Goal: Task Accomplishment & Management: Use online tool/utility

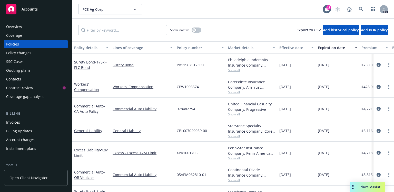
scroll to position [16, 0]
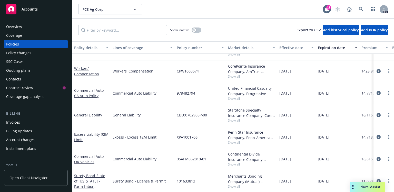
click at [32, 97] on div "Coverage gap analysis" at bounding box center [25, 96] width 38 height 8
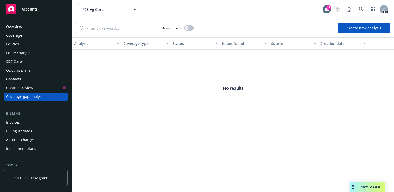
click at [361, 30] on button "Create new analysis" at bounding box center [364, 28] width 52 height 10
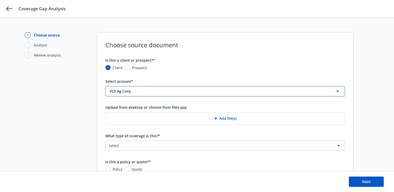
click at [300, 93] on span "FCS Ag Corp" at bounding box center [211, 90] width 202 height 5
type input "p"
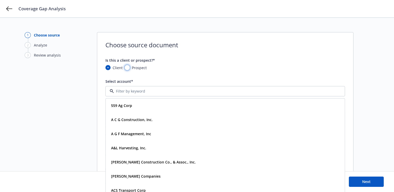
click at [128, 69] on input "Prospect" at bounding box center [127, 67] width 5 height 5
radio input "true"
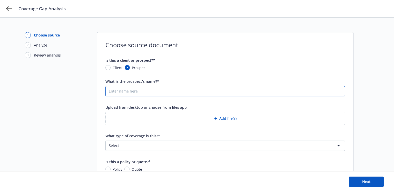
click at [120, 91] on input "What is the prospect's name?*" at bounding box center [225, 91] width 239 height 10
type input "Pinion Wealth"
click at [224, 118] on button "Add file(s)" at bounding box center [225, 118] width 240 height 13
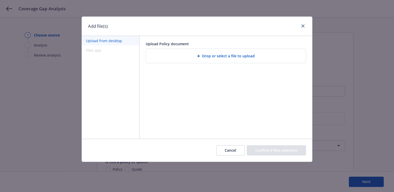
click at [224, 55] on span "Drop or select a file to upload" at bounding box center [228, 55] width 53 height 5
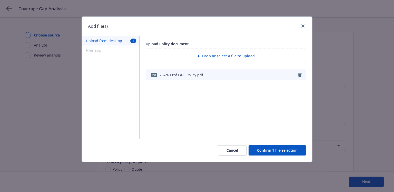
click at [216, 59] on div "Drop or select a file to upload" at bounding box center [226, 56] width 152 height 6
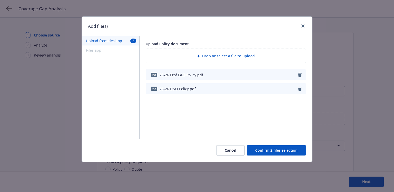
click at [230, 58] on span "Drop or select a file to upload" at bounding box center [228, 55] width 53 height 5
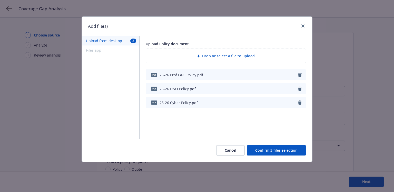
click at [216, 56] on span "Drop or select a file to upload" at bounding box center [228, 55] width 53 height 5
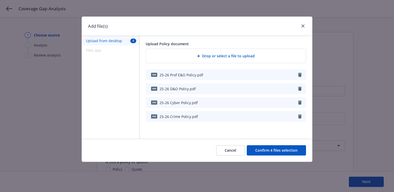
click at [266, 148] on button "Confirm 4 files selection" at bounding box center [276, 150] width 59 height 10
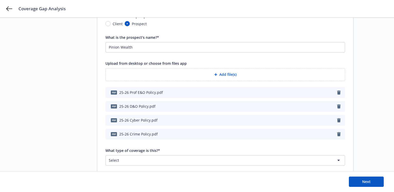
scroll to position [82, 0]
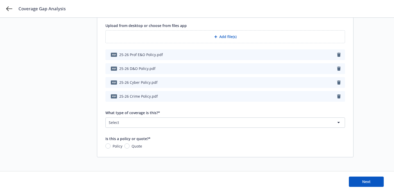
click at [132, 110] on html "Coverage Gap Analysis 1 Choose source 2 Analyze 3 Review analysis Choose source…" at bounding box center [197, 14] width 394 height 192
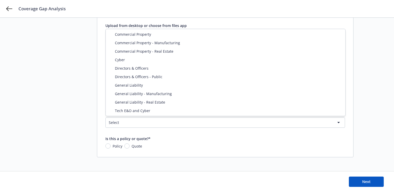
select select "DIRECTORS_AND_OFFICERS"
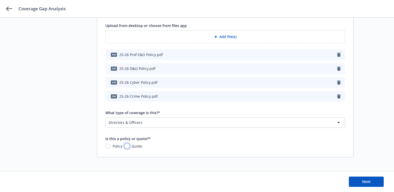
click at [128, 145] on input "Quote" at bounding box center [126, 145] width 5 height 5
radio input "true"
click at [362, 181] on span "Next" at bounding box center [366, 181] width 8 height 5
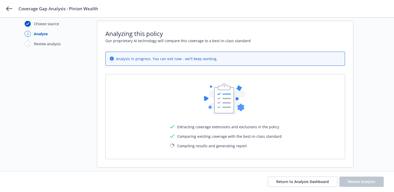
scroll to position [22, 0]
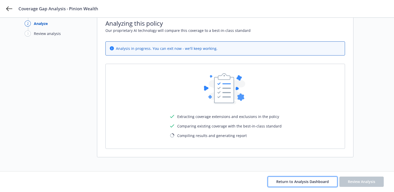
click at [287, 182] on span "Return to Analysis Dashboard" at bounding box center [302, 181] width 53 height 5
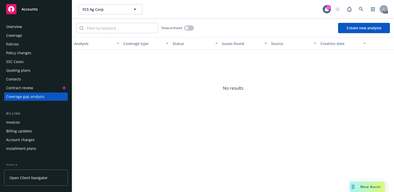
click at [20, 97] on div "Coverage gap analysis" at bounding box center [25, 96] width 38 height 8
click at [350, 28] on button "Create new analysis" at bounding box center [364, 28] width 52 height 10
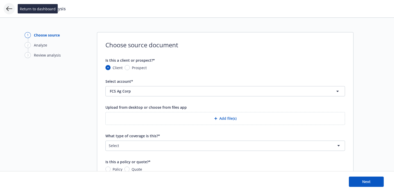
click at [8, 9] on icon at bounding box center [9, 9] width 6 height 6
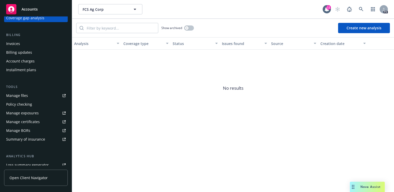
scroll to position [142, 0]
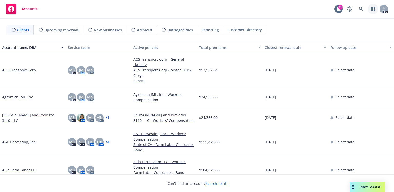
click at [373, 10] on icon "button" at bounding box center [373, 9] width 4 height 4
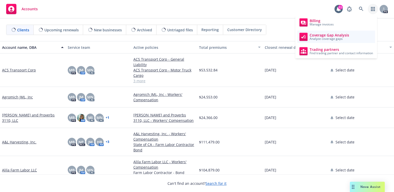
click at [323, 39] on span "Analyze coverage gaps" at bounding box center [330, 38] width 40 height 3
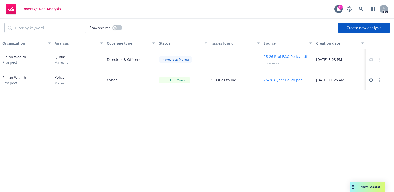
click at [353, 30] on button "Create new analysis" at bounding box center [364, 28] width 52 height 10
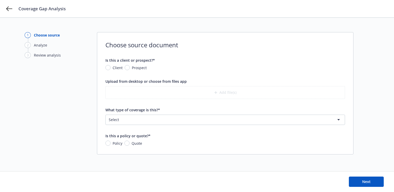
click at [130, 69] on span "Prospect" at bounding box center [138, 67] width 17 height 5
click at [129, 69] on input "Prospect" at bounding box center [127, 67] width 5 height 5
radio input "true"
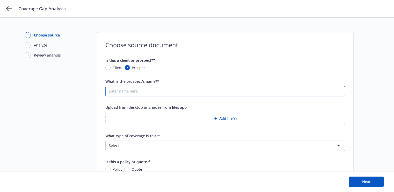
click at [139, 95] on input "What is the prospect's name?*" at bounding box center [225, 91] width 239 height 10
type input "Pinion Wealth"
click at [224, 115] on button "Add file(s)" at bounding box center [225, 118] width 240 height 13
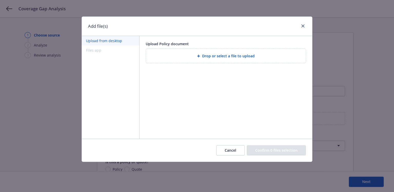
click at [207, 56] on span "Drop or select a file to upload" at bounding box center [228, 55] width 53 height 5
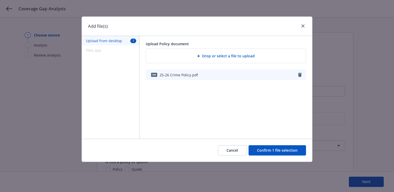
click at [269, 149] on button "Confirm 1 file selection" at bounding box center [277, 150] width 57 height 10
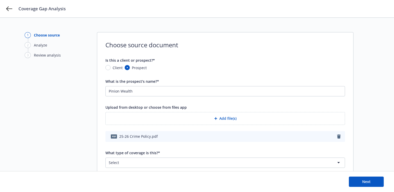
click at [135, 168] on form "Is this a client or prospect?* Client Prospect What is the prospect's name?* Pi…" at bounding box center [225, 122] width 240 height 131
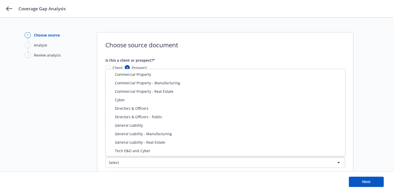
click at [134, 165] on html "Coverage Gap Analysis 1 Choose source 2 Analyze 3 Review analysis Choose source…" at bounding box center [197, 96] width 394 height 192
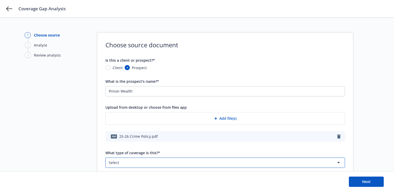
click at [92, 136] on html "Coverage Gap Analysis 1 Choose source 2 Analyze 3 Review analysis Choose source…" at bounding box center [197, 96] width 394 height 192
click at [338, 135] on icon "button" at bounding box center [339, 136] width 4 height 4
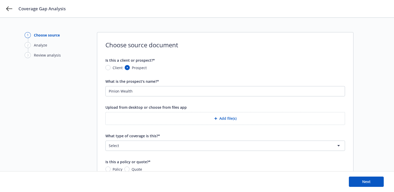
click at [231, 118] on button "Add file(s)" at bounding box center [225, 118] width 240 height 13
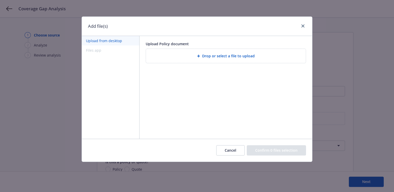
click at [220, 56] on span "Drop or select a file to upload" at bounding box center [228, 55] width 53 height 5
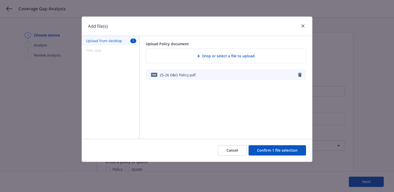
click at [269, 156] on div "Cancel Confirm 1 file selection" at bounding box center [197, 150] width 230 height 23
click at [269, 151] on button "Confirm 1 file selection" at bounding box center [277, 150] width 57 height 10
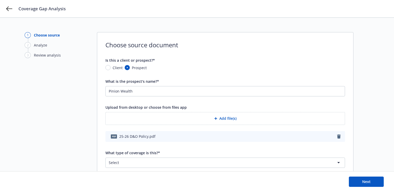
scroll to position [40, 0]
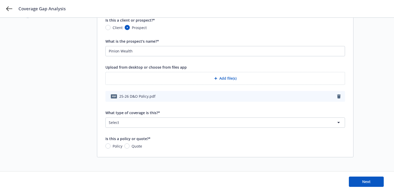
click at [141, 126] on html "Coverage Gap Analysis 1 Choose source 2 Analyze 3 Review analysis Choose source…" at bounding box center [197, 56] width 394 height 192
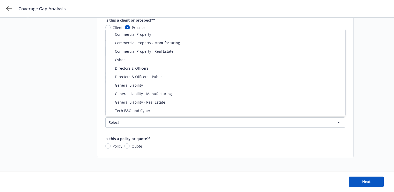
select select "DIRECTORS_AND_OFFICERS"
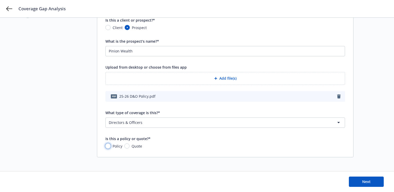
click at [110, 146] on input "Policy" at bounding box center [107, 145] width 5 height 5
radio input "true"
click at [364, 181] on span "Next" at bounding box center [366, 181] width 8 height 5
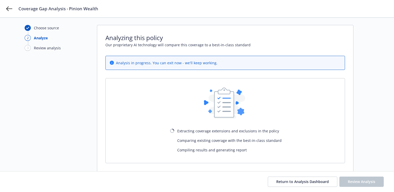
scroll to position [22, 0]
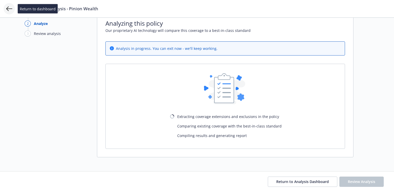
click at [7, 9] on icon at bounding box center [9, 9] width 6 height 6
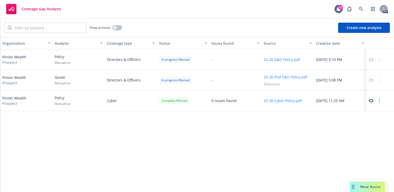
click at [354, 29] on button "Create new analysis" at bounding box center [364, 28] width 52 height 10
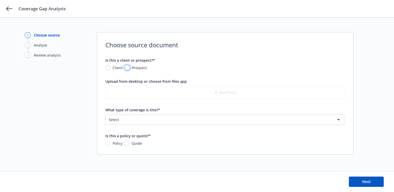
click at [128, 68] on input "Prospect" at bounding box center [127, 67] width 5 height 5
radio input "true"
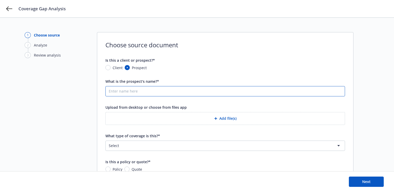
click at [137, 88] on input "What is the prospect's name?*" at bounding box center [225, 91] width 239 height 10
type input "Pinion Wealth"
click at [223, 119] on button "Add file(s)" at bounding box center [225, 118] width 240 height 13
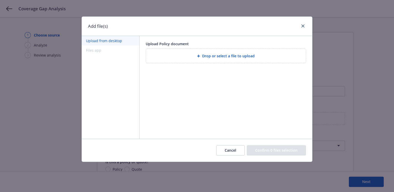
click at [209, 58] on span "Drop or select a file to upload" at bounding box center [228, 55] width 53 height 5
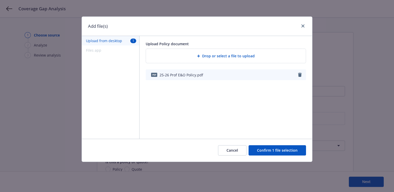
click at [272, 151] on button "Confirm 1 file selection" at bounding box center [277, 150] width 57 height 10
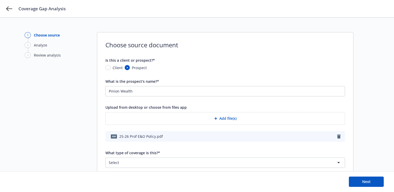
click at [119, 164] on html "Coverage Gap Analysis 1 Choose source 2 Analyze 3 Review analysis Choose source…" at bounding box center [197, 96] width 394 height 192
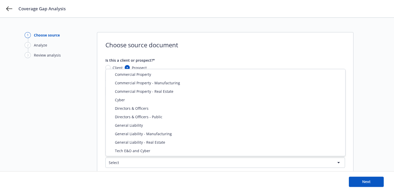
select select "ERRORS_AND_OMISSIONS"
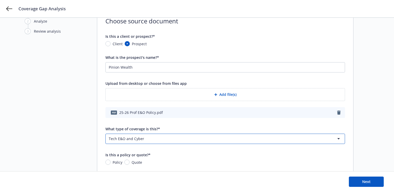
scroll to position [40, 0]
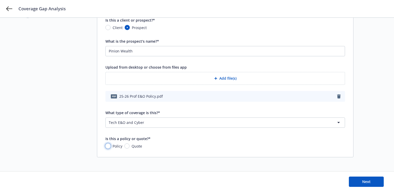
click at [110, 145] on input "Policy" at bounding box center [107, 145] width 5 height 5
radio input "true"
click at [359, 182] on button "Next" at bounding box center [366, 181] width 35 height 10
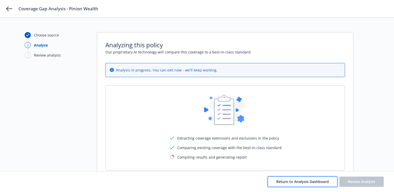
click at [283, 184] on button "Return to Analysis Dashboard" at bounding box center [303, 181] width 70 height 10
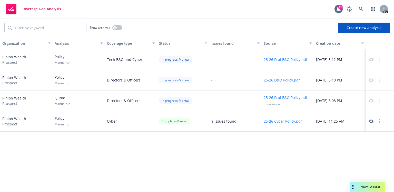
click at [275, 104] on span "Show more" at bounding box center [272, 104] width 16 height 4
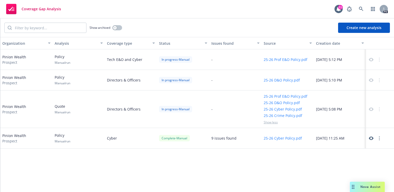
click at [266, 121] on span "Show less" at bounding box center [271, 122] width 14 height 4
